Goal: Information Seeking & Learning: Check status

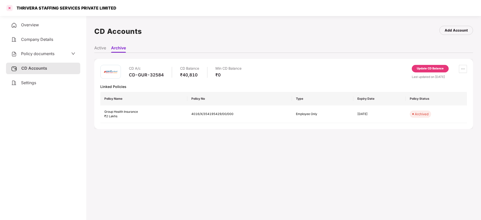
click at [9, 7] on div at bounding box center [10, 8] width 8 height 8
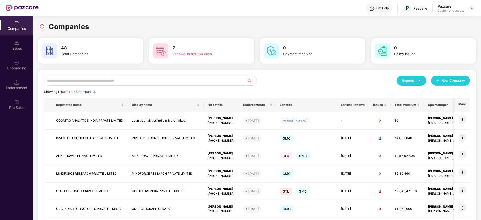
click at [215, 79] on input "text" at bounding box center [145, 81] width 203 height 10
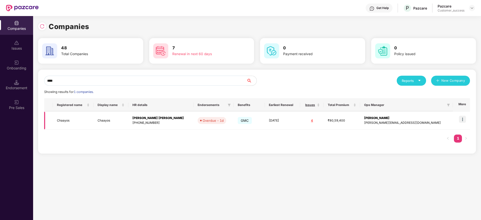
type input "****"
click at [464, 119] on img at bounding box center [462, 119] width 7 height 7
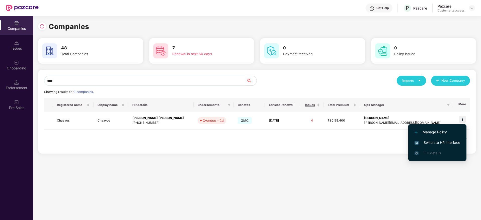
click at [436, 142] on span "Switch to HR interface" at bounding box center [438, 143] width 46 height 6
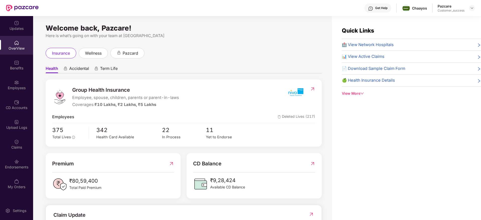
click at [16, 87] on div "Employees" at bounding box center [16, 88] width 33 height 5
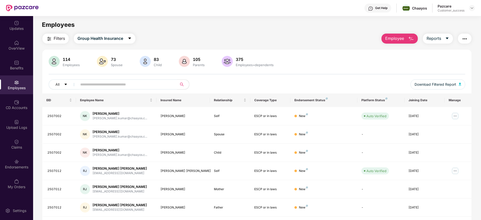
click at [99, 86] on input "text" at bounding box center [125, 85] width 90 height 8
paste input "**********"
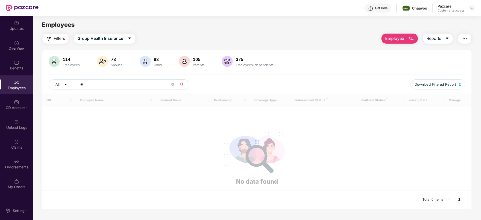
type input "*"
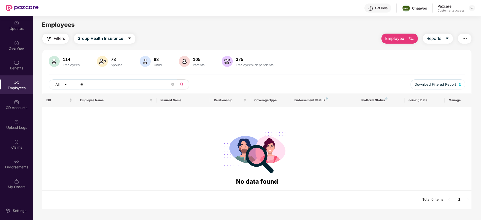
type input "*"
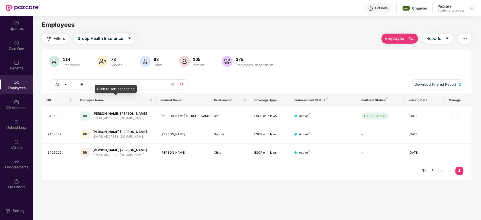
type input "*"
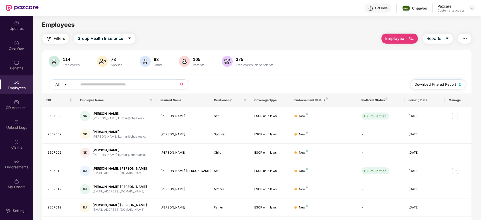
click at [447, 84] on span "Download Filtered Report" at bounding box center [436, 85] width 42 height 6
click at [91, 81] on input "text" at bounding box center [125, 85] width 90 height 8
paste input "*******"
click at [91, 81] on input "*******" at bounding box center [125, 85] width 90 height 8
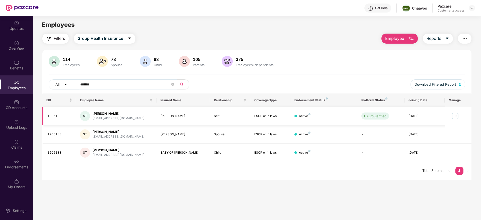
type input "*******"
click at [457, 116] on img at bounding box center [456, 116] width 8 height 8
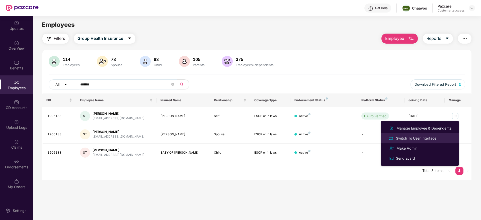
click at [411, 139] on div "Switch To User Interface" at bounding box center [416, 139] width 42 height 6
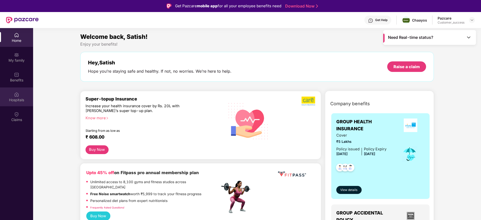
click at [19, 99] on div "Hospitals" at bounding box center [16, 100] width 33 height 5
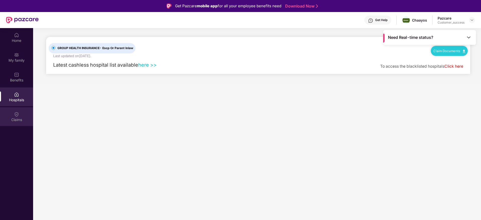
click at [18, 116] on img at bounding box center [16, 114] width 5 height 5
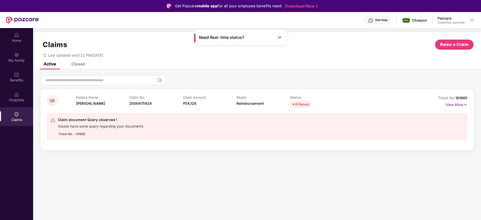
click at [80, 63] on div "Closed" at bounding box center [79, 63] width 14 height 5
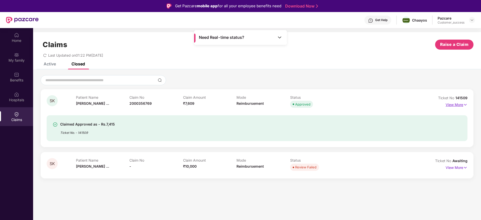
click at [463, 105] on p "View More" at bounding box center [457, 104] width 22 height 7
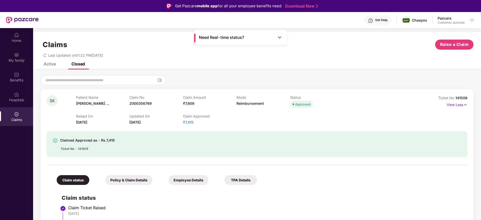
click at [293, 61] on div "Claims Raise a Claim Last Updated on 01:22 PM[DATE]" at bounding box center [257, 47] width 448 height 30
click at [55, 67] on div "Active" at bounding box center [46, 63] width 20 height 11
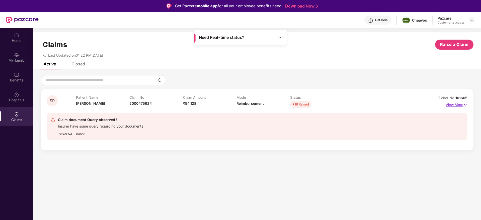
click at [464, 104] on img at bounding box center [466, 105] width 4 height 6
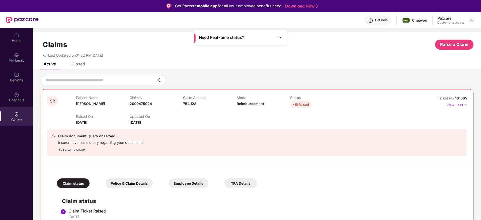
click at [236, 69] on div "Active Closed" at bounding box center [257, 65] width 448 height 7
drag, startPoint x: 153, startPoint y: 103, endPoint x: 130, endPoint y: 102, distance: 22.6
click at [130, 102] on div "Claim No 2000475924" at bounding box center [156, 103] width 53 height 14
copy span "2000475924"
click at [76, 61] on div "Claims Raise a Claim Last Updated on 01:22 PM[DATE]" at bounding box center [257, 47] width 448 height 30
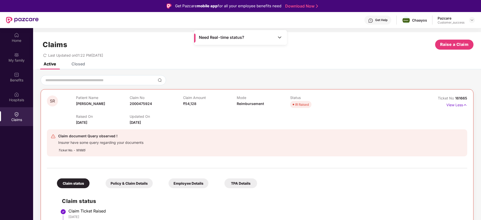
click at [76, 61] on div "Claims Raise a Claim Last Updated on 01:22 PM[DATE]" at bounding box center [257, 47] width 448 height 30
click at [76, 63] on div "Closed" at bounding box center [79, 63] width 14 height 5
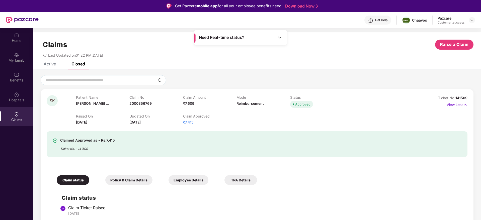
click at [50, 67] on div "Active" at bounding box center [46, 63] width 20 height 11
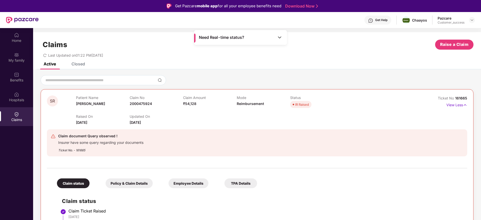
click at [157, 55] on div "Last Updated on 01:22 PM[DATE]" at bounding box center [257, 54] width 433 height 8
click at [84, 63] on div "Closed" at bounding box center [79, 63] width 14 height 5
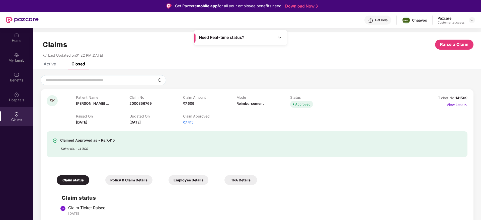
click at [224, 57] on div "Last Updated on 01:22 PM[DATE]" at bounding box center [257, 54] width 433 height 8
click at [472, 22] on img at bounding box center [472, 20] width 4 height 4
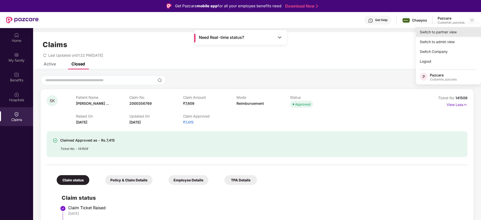
click at [428, 36] on div "Switch to partner view" at bounding box center [448, 32] width 65 height 10
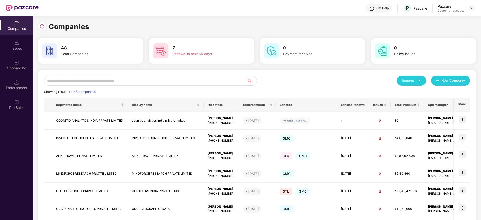
click at [158, 82] on input "text" at bounding box center [145, 81] width 203 height 10
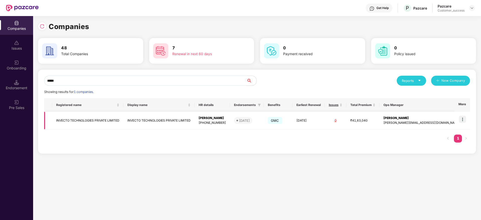
type input "*****"
click at [464, 120] on img at bounding box center [462, 119] width 7 height 7
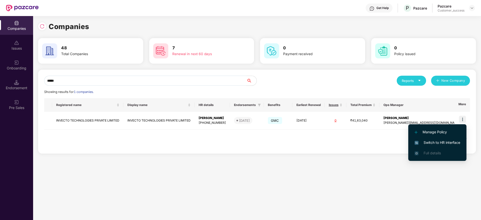
click at [426, 146] on li "Switch to HR interface" at bounding box center [438, 143] width 58 height 11
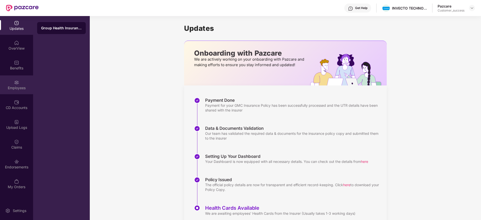
click at [15, 91] on div "Employees" at bounding box center [16, 85] width 33 height 19
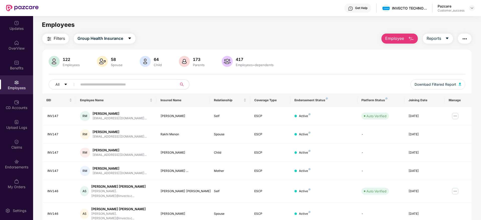
click at [112, 86] on input "text" at bounding box center [125, 85] width 90 height 8
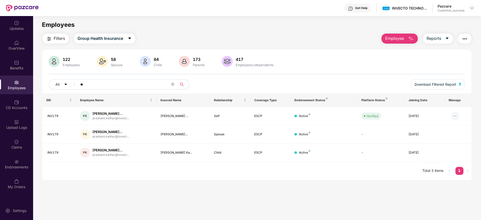
type input "*"
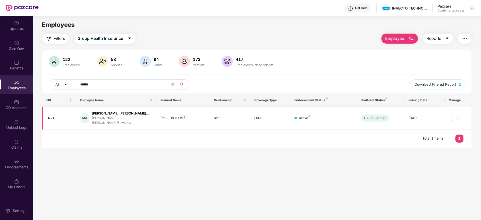
type input "******"
click at [455, 114] on img at bounding box center [456, 118] width 8 height 8
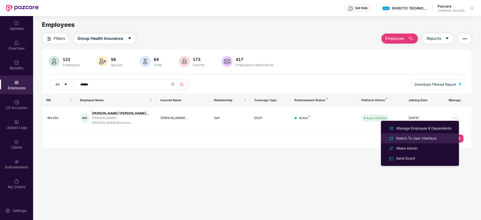
click at [424, 138] on div "Switch To User Interface" at bounding box center [416, 139] width 42 height 6
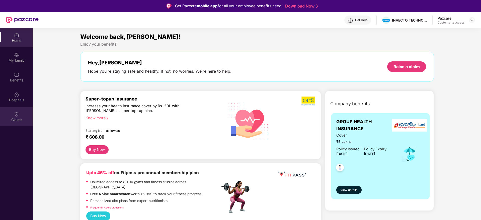
click at [16, 113] on img at bounding box center [16, 114] width 5 height 5
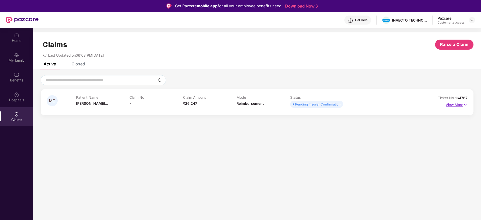
click at [463, 102] on p "View More" at bounding box center [457, 104] width 22 height 7
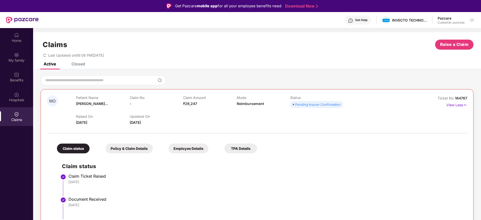
click at [171, 126] on div at bounding box center [257, 131] width 421 height 11
click at [76, 61] on div "Claims Raise a Claim Last Updated on 06:08 PM[DATE]" at bounding box center [257, 47] width 448 height 30
click at [77, 65] on div "Closed" at bounding box center [79, 63] width 14 height 5
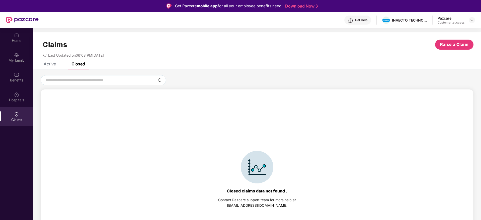
click at [52, 65] on div "Active" at bounding box center [50, 63] width 12 height 5
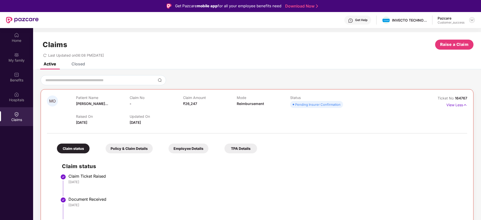
click at [473, 20] on img at bounding box center [472, 20] width 4 height 4
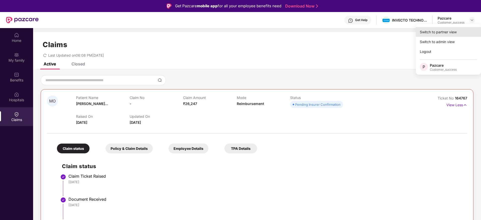
click at [446, 33] on div "Switch to partner view" at bounding box center [448, 32] width 65 height 10
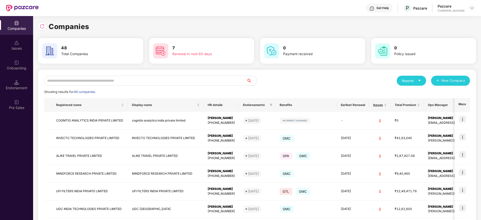
click at [132, 83] on input "text" at bounding box center [145, 81] width 203 height 10
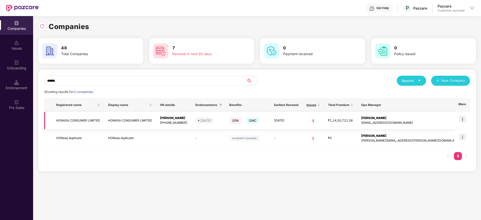
type input "******"
click at [465, 122] on img at bounding box center [462, 119] width 7 height 7
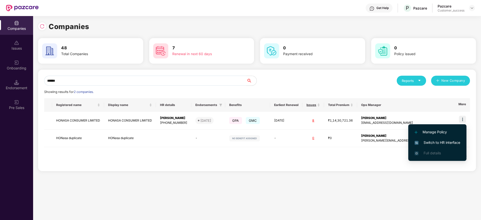
click at [430, 143] on span "Switch to HR interface" at bounding box center [438, 143] width 46 height 6
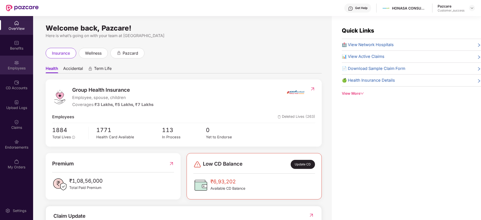
click at [16, 63] on img at bounding box center [16, 62] width 5 height 5
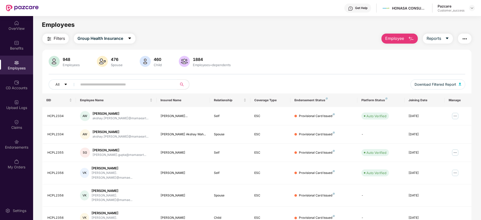
click at [108, 85] on input "text" at bounding box center [125, 85] width 90 height 8
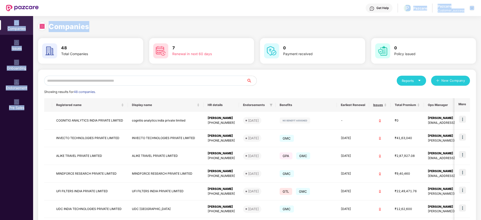
drag, startPoint x: 368, startPoint y: 20, endPoint x: 400, endPoint y: -16, distance: 48.2
click at [400, 0] on html "Get Help P Pazcare Pazcare Customer_success Companies Issues Onboarding Endorse…" at bounding box center [240, 110] width 481 height 220
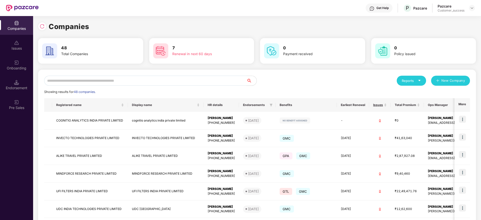
click at [168, 82] on input "text" at bounding box center [145, 81] width 203 height 10
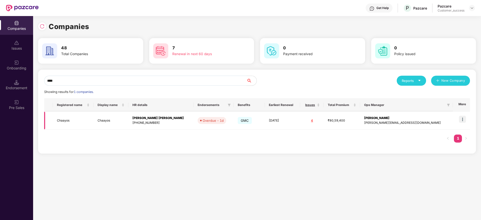
type input "****"
click at [464, 121] on img at bounding box center [462, 119] width 7 height 7
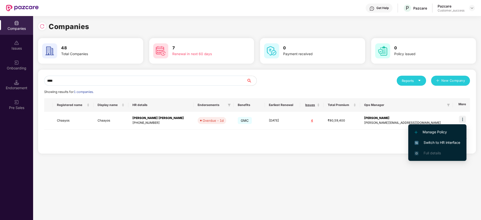
click at [438, 144] on span "Switch to HR interface" at bounding box center [438, 143] width 46 height 6
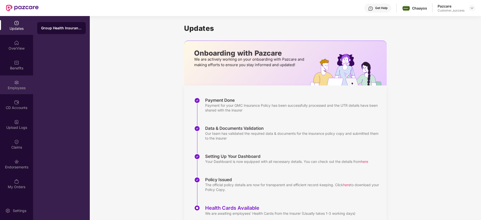
click at [16, 88] on div "Employees" at bounding box center [16, 88] width 33 height 5
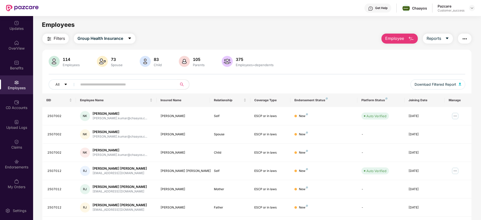
click at [117, 85] on input "text" at bounding box center [125, 85] width 90 height 8
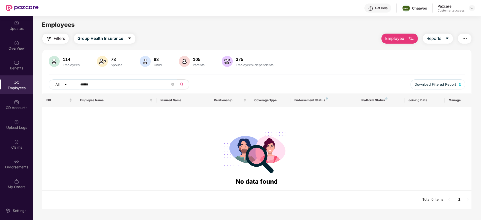
click at [122, 85] on input "******" at bounding box center [125, 85] width 90 height 8
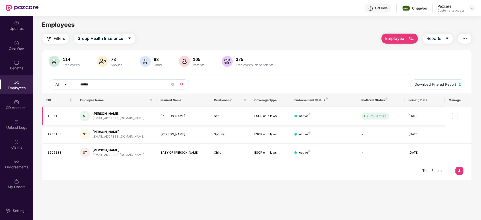
type input "******"
click at [456, 117] on img at bounding box center [456, 116] width 8 height 8
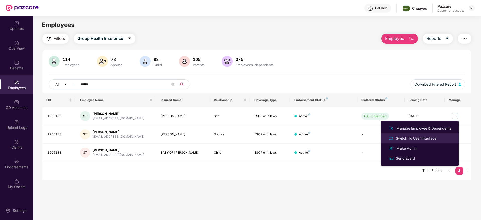
click at [415, 136] on div "Switch To User Interface" at bounding box center [416, 139] width 42 height 6
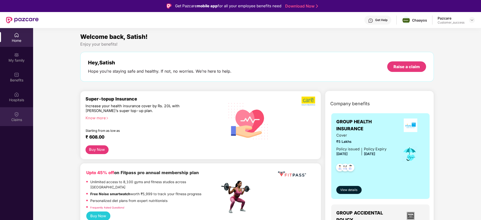
click at [17, 115] on img at bounding box center [16, 114] width 5 height 5
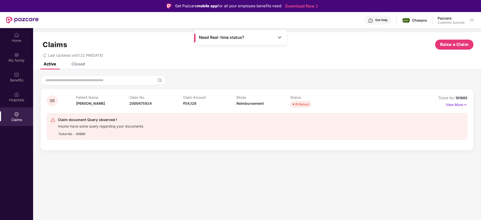
click at [75, 63] on div "Closed" at bounding box center [79, 63] width 14 height 5
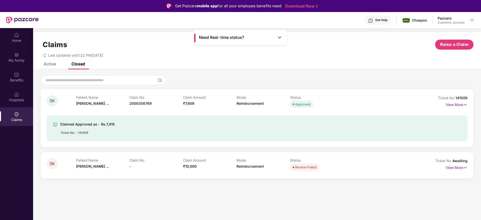
click at [53, 62] on div "Active" at bounding box center [50, 63] width 12 height 5
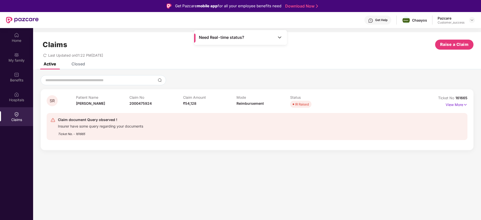
click at [81, 67] on div "Closed" at bounding box center [74, 63] width 21 height 11
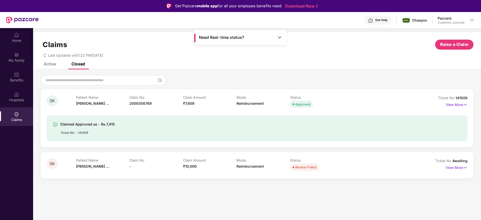
click at [53, 68] on div "Active" at bounding box center [46, 63] width 20 height 11
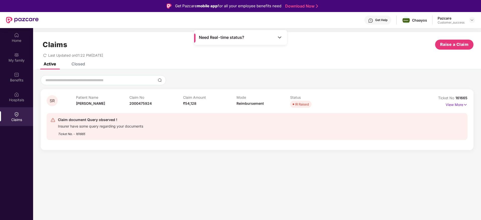
click at [80, 66] on div "Closed" at bounding box center [79, 63] width 14 height 5
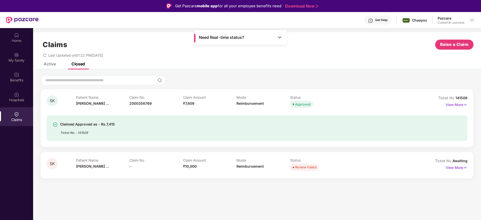
click at [49, 66] on div "Active" at bounding box center [50, 63] width 12 height 5
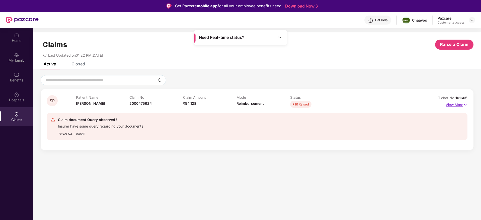
click at [466, 105] on img at bounding box center [466, 105] width 4 height 6
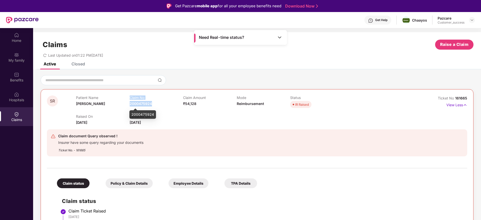
drag, startPoint x: 158, startPoint y: 104, endPoint x: 129, endPoint y: 105, distance: 28.9
click at [129, 105] on div "Patient Name [PERSON_NAME] Claim No 2000475924 Claim Amount ₹54,128 Mode Reimbu…" at bounding box center [236, 103] width 321 height 14
click at [129, 105] on div "Patient Name [PERSON_NAME]" at bounding box center [102, 103] width 53 height 14
drag, startPoint x: 154, startPoint y: 105, endPoint x: 130, endPoint y: 106, distance: 24.4
click at [130, 106] on div "Claim No 2000475924" at bounding box center [156, 103] width 53 height 14
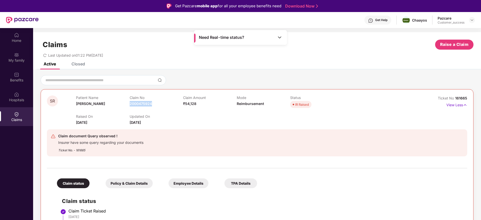
copy span "2000475924"
click at [76, 66] on div "Closed" at bounding box center [79, 63] width 14 height 5
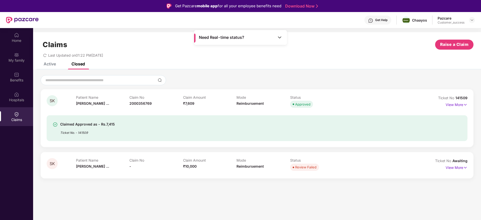
click at [52, 67] on div "Active" at bounding box center [46, 63] width 20 height 11
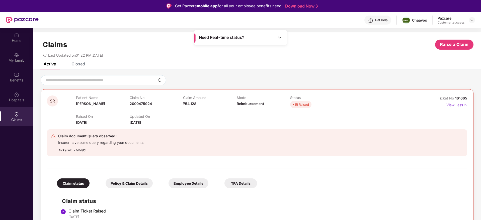
click at [77, 64] on div "Closed" at bounding box center [79, 63] width 14 height 5
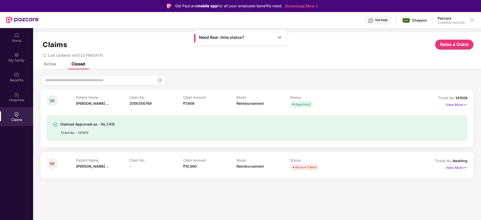
click at [211, 55] on div "Last Updated on 01:22 PM[DATE]" at bounding box center [257, 54] width 433 height 8
click at [470, 20] on div at bounding box center [472, 20] width 6 height 6
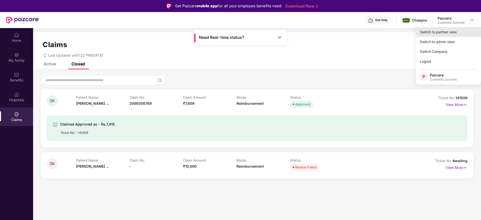
click at [441, 30] on div "Switch to partner view" at bounding box center [448, 32] width 65 height 10
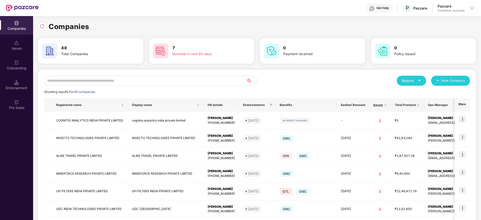
click at [158, 85] on input "text" at bounding box center [145, 81] width 203 height 10
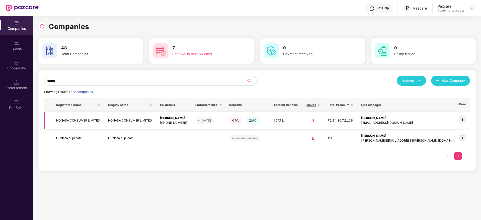
type input "******"
click at [466, 117] on img at bounding box center [462, 119] width 7 height 7
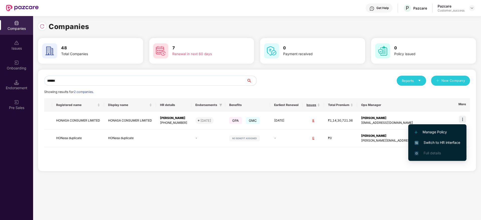
click at [434, 139] on li "Switch to HR interface" at bounding box center [438, 143] width 58 height 11
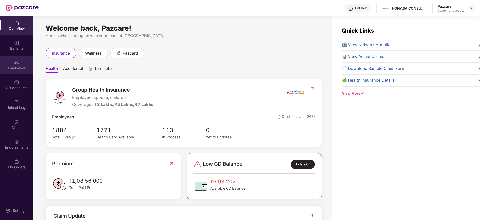
click at [14, 65] on div "Employees" at bounding box center [16, 65] width 33 height 19
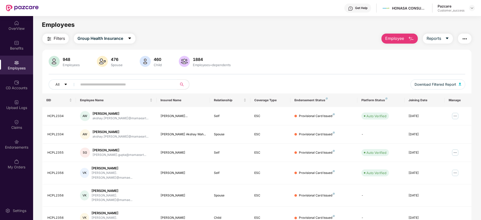
click at [152, 83] on input "text" at bounding box center [125, 85] width 90 height 8
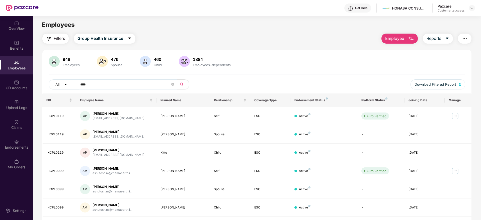
click at [109, 79] on div "948 Employees 476 Spouse 460 Child 1884 Employees+dependents All **** Download …" at bounding box center [256, 75] width 429 height 38
click at [109, 82] on input "****" at bounding box center [125, 85] width 90 height 8
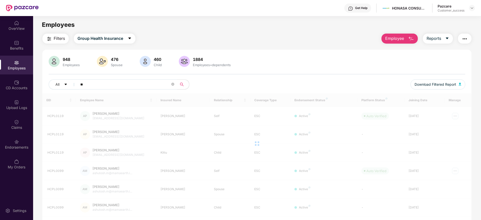
type input "*"
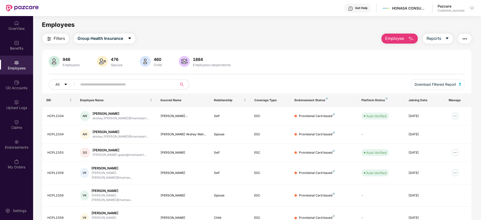
click at [234, 21] on div "Employees" at bounding box center [257, 25] width 448 height 10
click at [471, 7] on img at bounding box center [472, 8] width 4 height 4
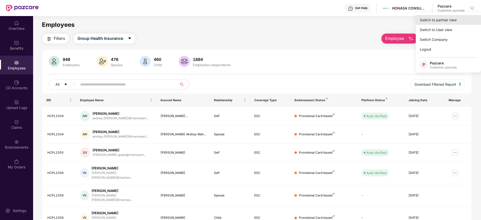
click at [444, 21] on div "Switch to partner view" at bounding box center [448, 20] width 65 height 10
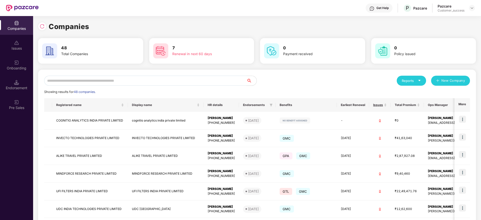
click at [214, 84] on input "text" at bounding box center [145, 81] width 203 height 10
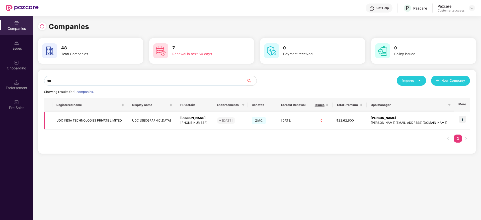
type input "***"
click at [99, 123] on td "UDC INDIA TECHNOLOGIES PRIVATE LIMITED" at bounding box center [90, 121] width 76 height 18
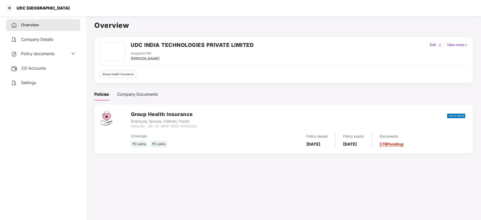
click at [29, 67] on span "CD Accounts" at bounding box center [33, 68] width 25 height 5
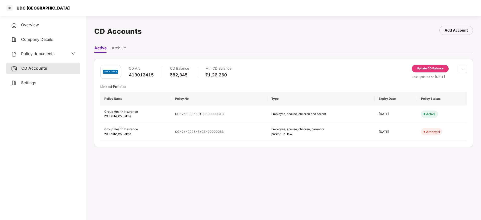
click at [149, 75] on div "413012415" at bounding box center [141, 75] width 25 height 6
click at [9, 7] on div at bounding box center [10, 8] width 8 height 8
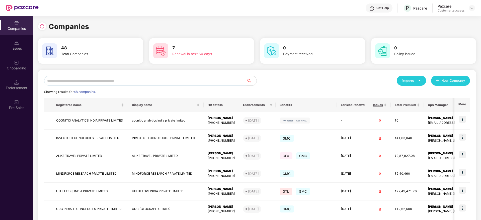
click at [180, 82] on input "text" at bounding box center [145, 81] width 203 height 10
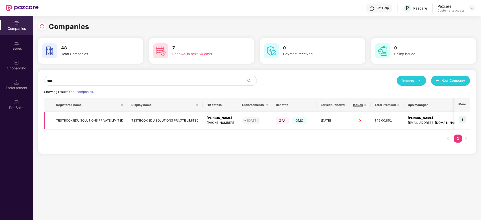
type input "****"
click at [463, 122] on img at bounding box center [462, 119] width 7 height 7
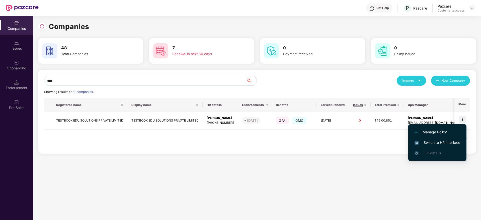
click at [432, 144] on span "Switch to HR interface" at bounding box center [438, 143] width 46 height 6
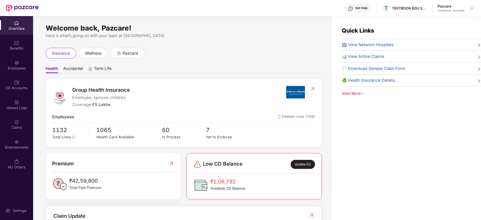
click at [18, 69] on div "Employees" at bounding box center [16, 68] width 33 height 5
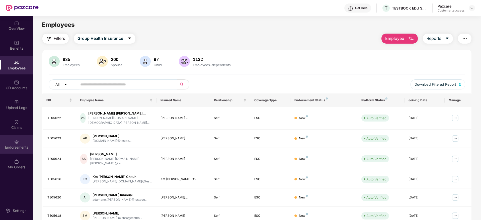
click at [18, 140] on img at bounding box center [16, 142] width 5 height 5
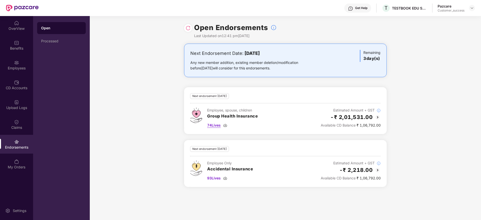
click at [219, 125] on span "74 Lives" at bounding box center [214, 126] width 14 height 6
click at [427, 101] on div "Next Endorsement Date: [DATE] Any new member addition, existing member deletion…" at bounding box center [286, 119] width 392 height 150
click at [189, 29] on img at bounding box center [188, 28] width 5 height 5
click at [473, 9] on img at bounding box center [472, 8] width 4 height 4
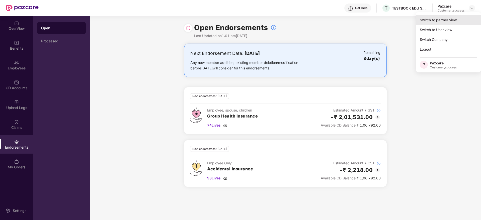
click at [438, 18] on div "Switch to partner view" at bounding box center [448, 20] width 65 height 10
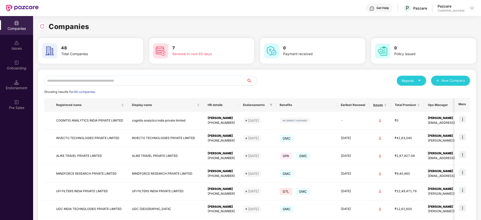
click at [204, 82] on input "text" at bounding box center [145, 81] width 203 height 10
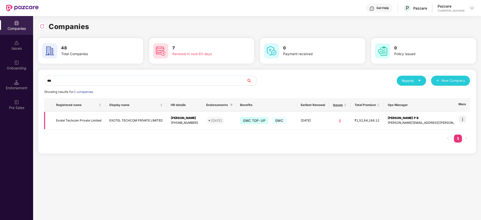
type input "***"
click at [464, 121] on img at bounding box center [462, 119] width 7 height 7
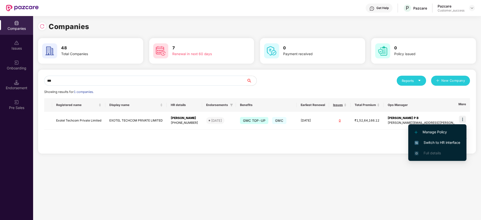
click at [445, 144] on span "Switch to HR interface" at bounding box center [438, 143] width 46 height 6
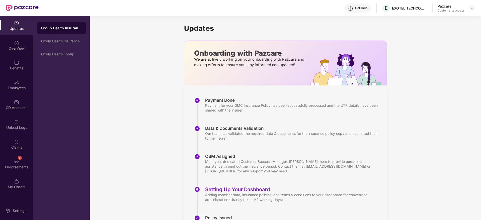
click at [19, 91] on div "Employees" at bounding box center [16, 85] width 33 height 19
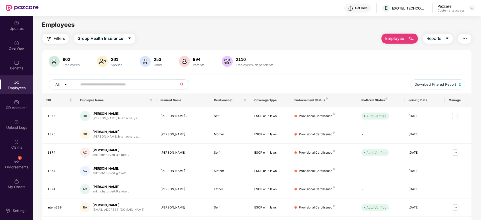
click at [110, 88] on input "text" at bounding box center [125, 85] width 90 height 8
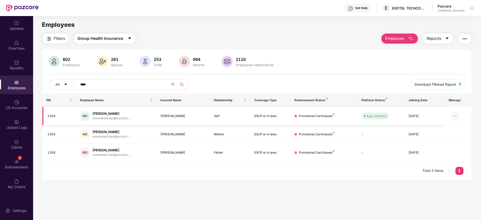
type input "****"
drag, startPoint x: 185, startPoint y: 117, endPoint x: 163, endPoint y: 118, distance: 22.3
click at [163, 118] on div "[PERSON_NAME]" at bounding box center [184, 116] width 46 height 5
drag, startPoint x: 57, startPoint y: 117, endPoint x: 47, endPoint y: 115, distance: 10.9
click at [47, 115] on td "1356" at bounding box center [59, 116] width 34 height 18
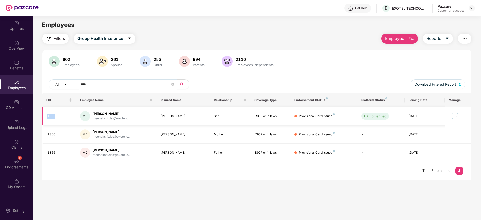
copy div "1356"
drag, startPoint x: 185, startPoint y: 119, endPoint x: 157, endPoint y: 116, distance: 28.3
click at [157, 116] on td "[PERSON_NAME]" at bounding box center [184, 116] width 54 height 18
copy div "[PERSON_NAME]"
click at [473, 6] on img at bounding box center [472, 8] width 4 height 4
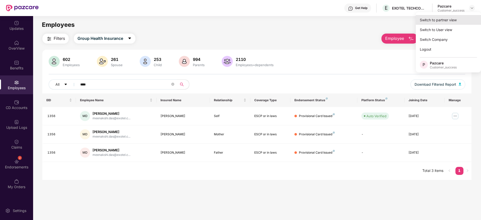
click at [450, 19] on div "Switch to partner view" at bounding box center [448, 20] width 65 height 10
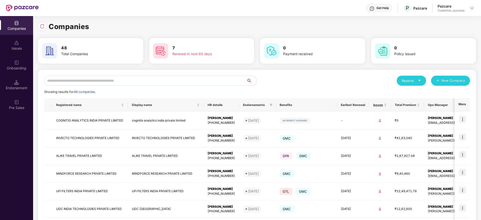
click at [186, 79] on input "text" at bounding box center [145, 81] width 203 height 10
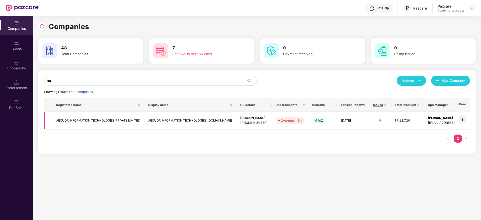
type input "***"
click at [465, 120] on img at bounding box center [462, 119] width 7 height 7
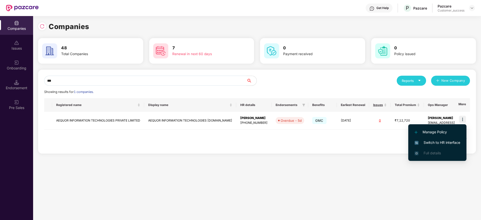
click at [433, 146] on li "Switch to HR interface" at bounding box center [438, 143] width 58 height 11
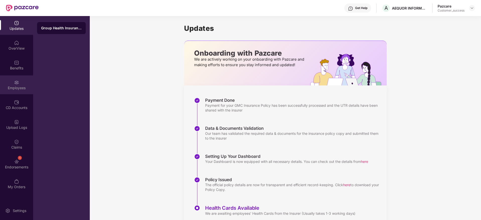
click at [11, 90] on div "Employees" at bounding box center [16, 88] width 33 height 5
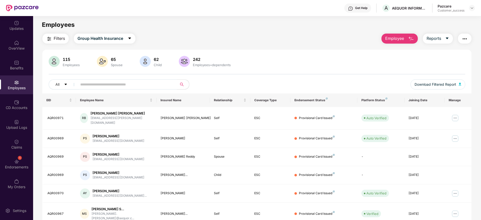
click at [139, 79] on div "115 Employees 65 Spouse 62 Child 242 Employees+dependents All Download Filtered…" at bounding box center [256, 75] width 429 height 38
click at [138, 80] on span at bounding box center [125, 85] width 103 height 10
click at [137, 82] on input "text" at bounding box center [125, 85] width 90 height 8
click at [454, 116] on img at bounding box center [456, 118] width 8 height 8
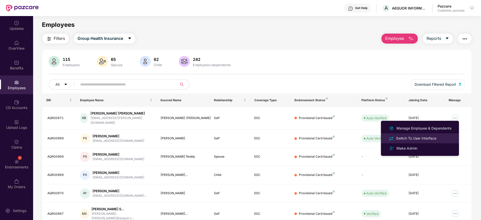
click at [413, 137] on div "Switch To User Interface" at bounding box center [416, 139] width 42 height 6
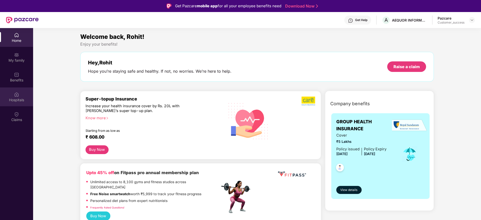
click at [24, 94] on div "Hospitals" at bounding box center [16, 97] width 33 height 19
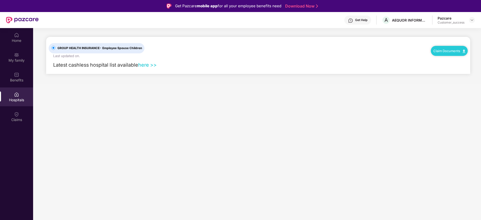
click at [148, 64] on link "here >>" at bounding box center [147, 65] width 19 height 6
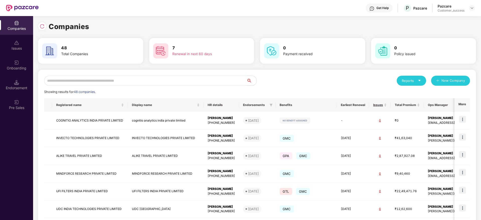
click at [117, 77] on input "text" at bounding box center [145, 81] width 203 height 10
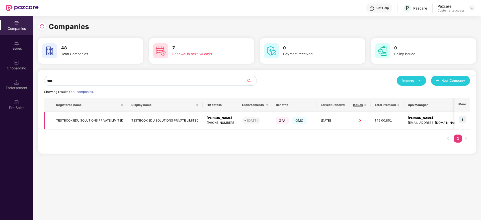
type input "****"
click at [464, 118] on img at bounding box center [462, 119] width 7 height 7
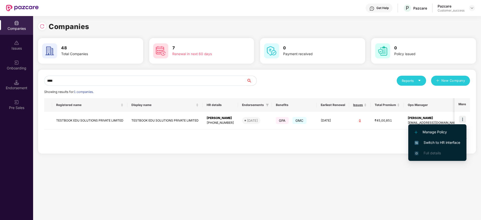
click at [435, 142] on span "Switch to HR interface" at bounding box center [438, 143] width 46 height 6
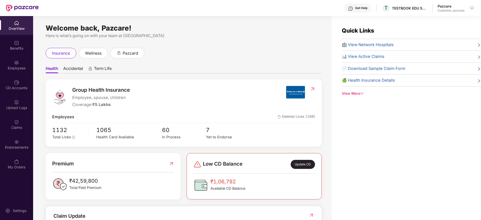
click at [19, 69] on div "Employees" at bounding box center [16, 68] width 33 height 5
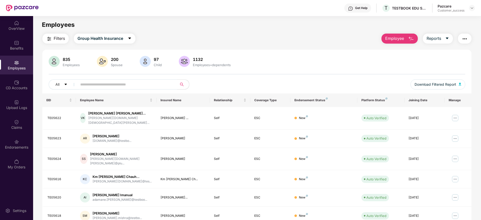
click at [101, 84] on input "text" at bounding box center [125, 85] width 90 height 8
paste input "*******"
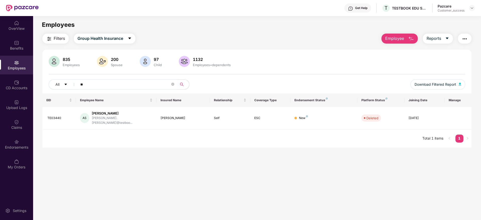
type input "*"
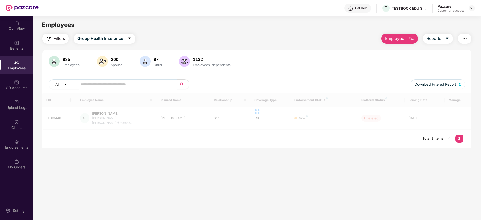
paste input "*******"
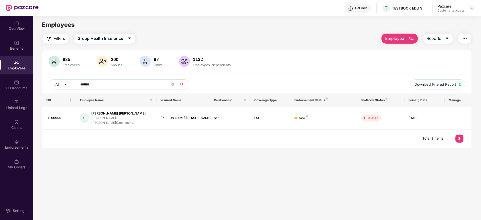
type input "*******"
click at [172, 83] on icon "close-circle" at bounding box center [172, 84] width 3 height 3
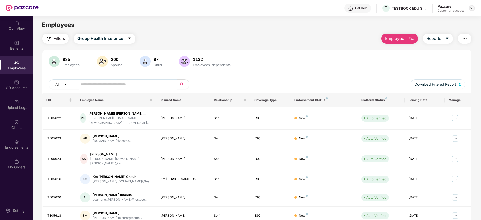
click at [473, 8] on img at bounding box center [472, 8] width 4 height 4
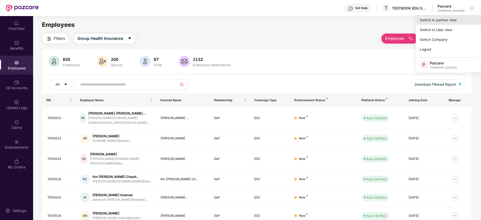
click at [449, 19] on div "Switch to partner view" at bounding box center [448, 20] width 65 height 10
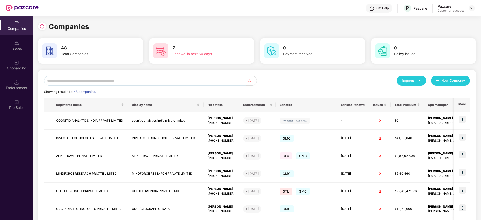
click at [417, 78] on div "Reports" at bounding box center [411, 80] width 19 height 5
click at [416, 104] on div "Endorsements" at bounding box center [411, 104] width 23 height 6
click at [423, 81] on div "Reports" at bounding box center [411, 81] width 29 height 10
click at [417, 94] on div "Companies" at bounding box center [409, 94] width 18 height 6
